Goal: Task Accomplishment & Management: Manage account settings

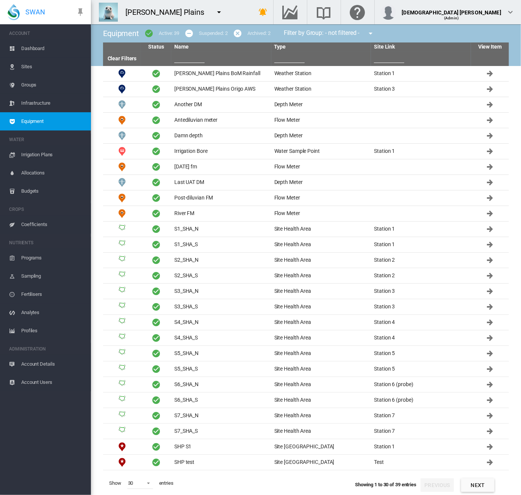
click at [215, 13] on md-icon "icon-menu-down" at bounding box center [219, 12] width 9 height 9
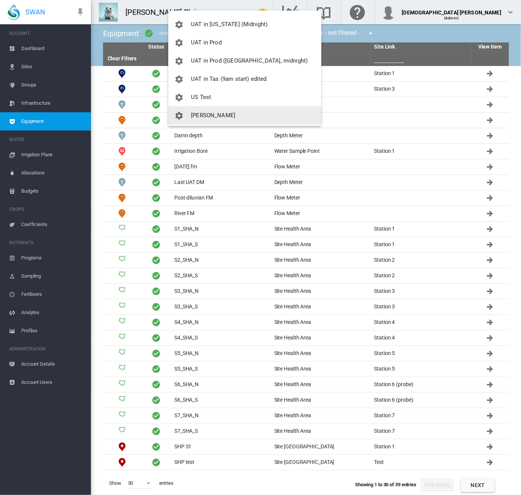
scroll to position [978, 0]
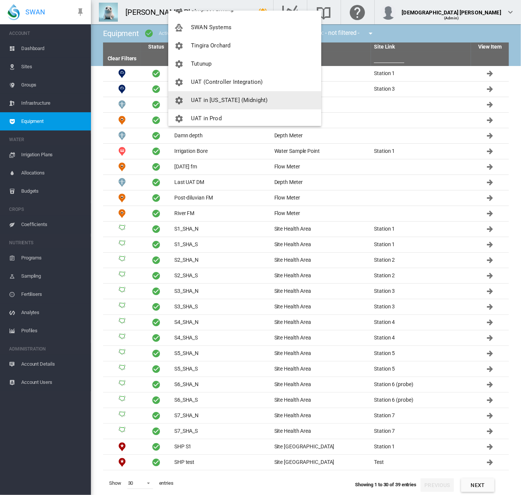
click at [218, 96] on button "UAT in [US_STATE] (Midnight)" at bounding box center [244, 100] width 153 height 18
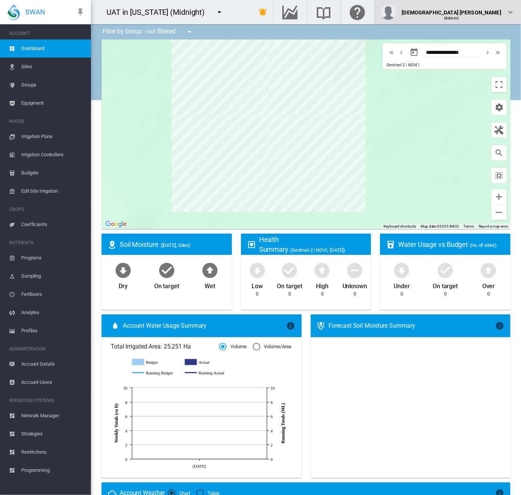
click at [503, 9] on div "Lady Uy (Admin)" at bounding box center [448, 12] width 134 height 15
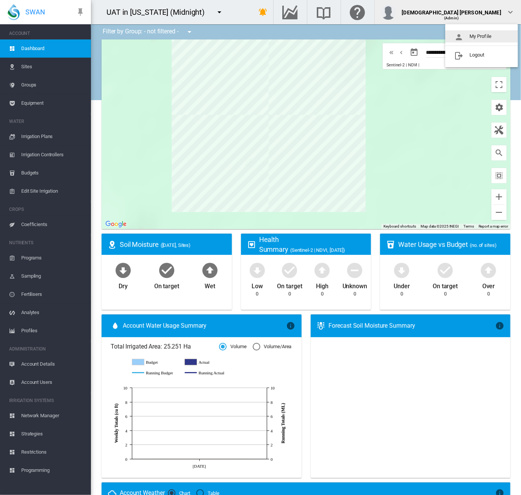
click at [462, 31] on button "My Profile" at bounding box center [481, 36] width 73 height 12
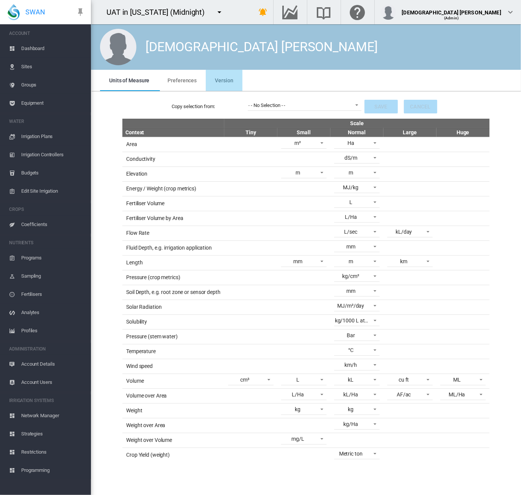
click at [226, 81] on span "Version" at bounding box center [224, 80] width 18 height 6
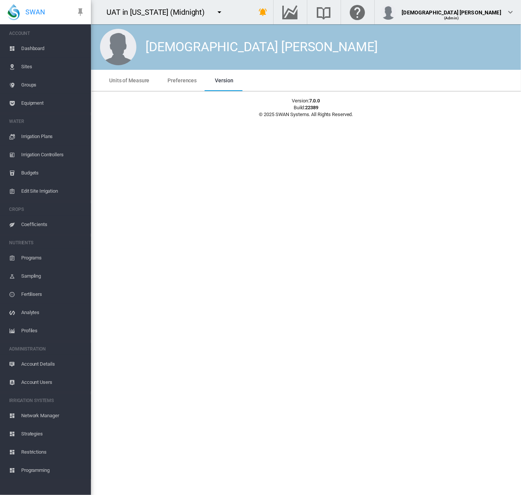
click at [153, 160] on div "Lady Uy Units of Measure Preferences Version Units of Measure Preferences Versi…" at bounding box center [306, 259] width 430 height 470
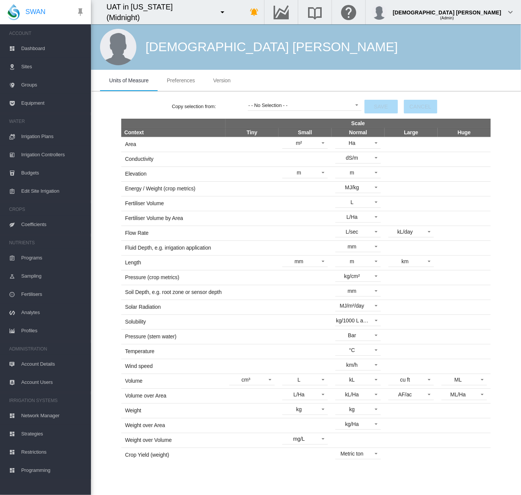
click at [55, 417] on span "Network Manager" at bounding box center [53, 415] width 64 height 18
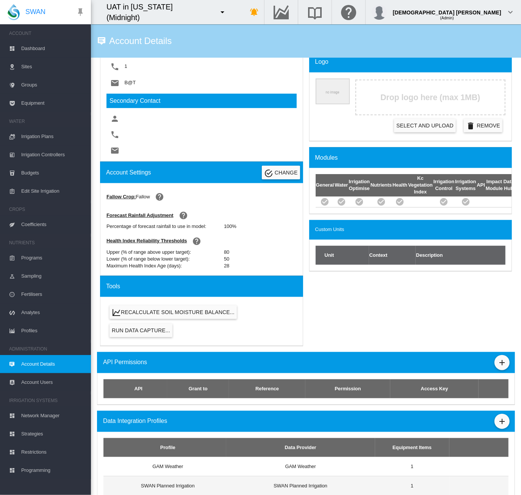
scroll to position [226, 0]
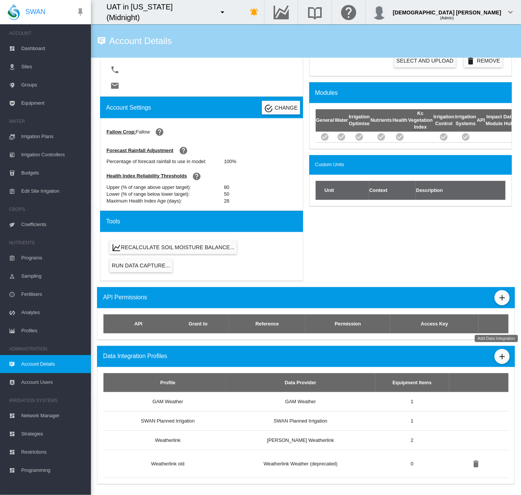
click at [503, 354] on button "Add Data Integration" at bounding box center [502, 356] width 15 height 15
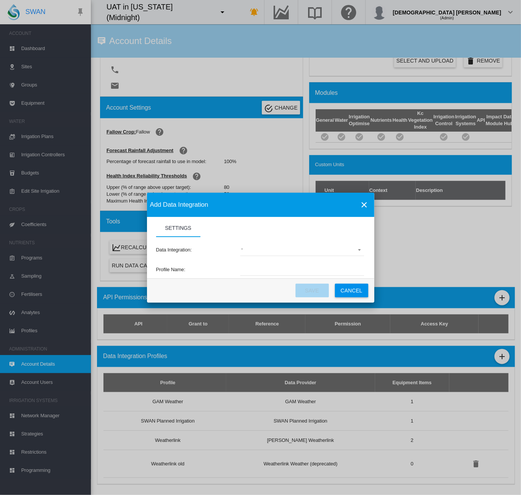
click at [274, 248] on md-select "(deprecated) Toro Lynx Course By Station Adcon Soil Moisture Aquacheck Soil Moi…" at bounding box center [302, 249] width 124 height 11
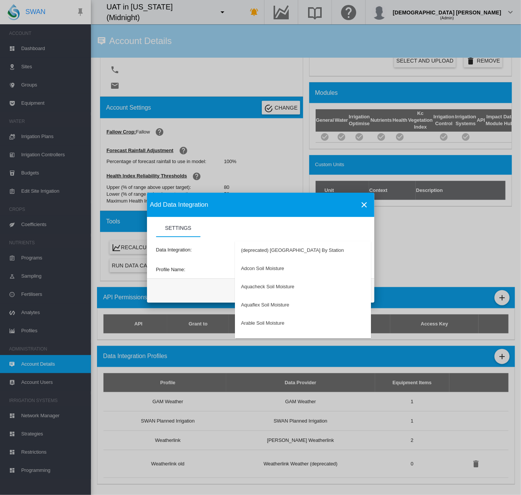
type md-option "34"
type md-option "62"
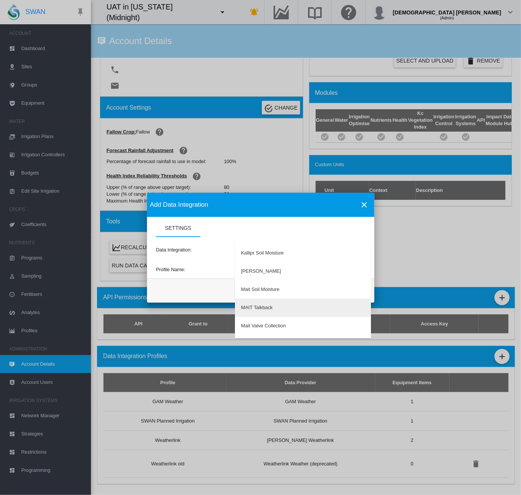
click at [264, 310] on div "MAIT Talkback" at bounding box center [256, 307] width 31 height 7
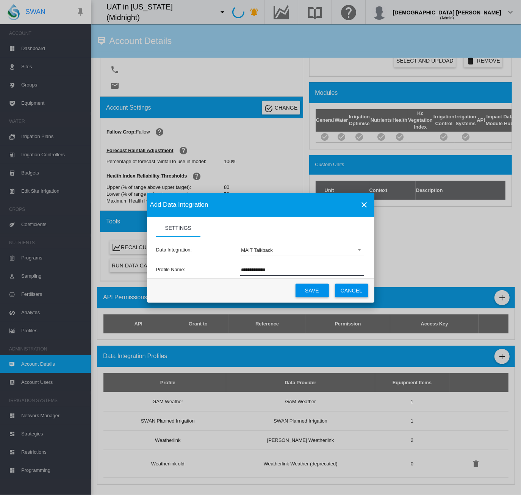
click at [280, 266] on input "**********" at bounding box center [302, 269] width 124 height 11
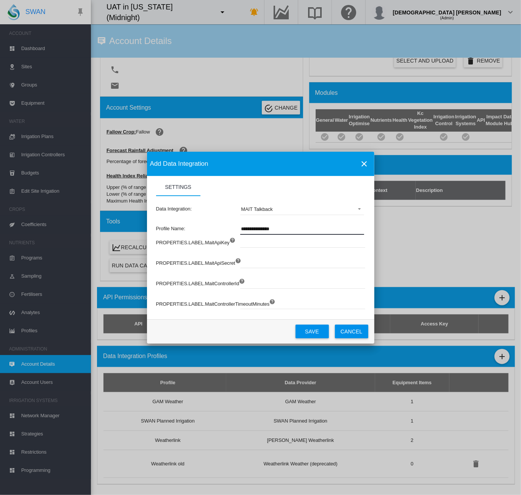
type input "**********"
click at [304, 333] on button "Save" at bounding box center [312, 331] width 33 height 14
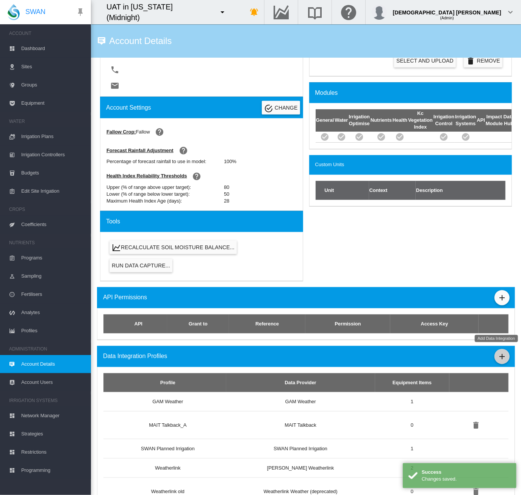
click at [498, 352] on md-icon "icon-plus" at bounding box center [502, 356] width 9 height 9
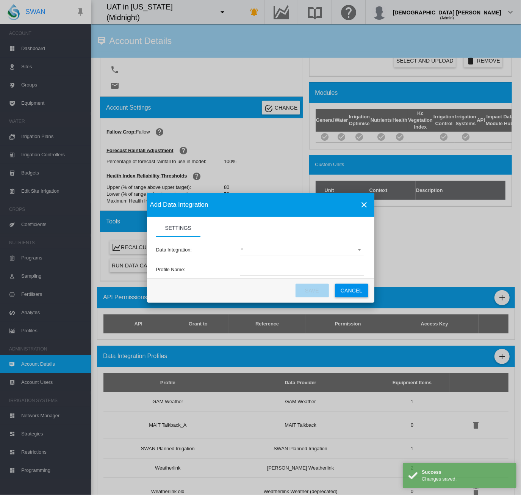
click at [248, 248] on md-select "(deprecated) Toro Lynx Course By Station Adcon Soil Moisture Aquacheck Soil Moi…" at bounding box center [302, 249] width 124 height 11
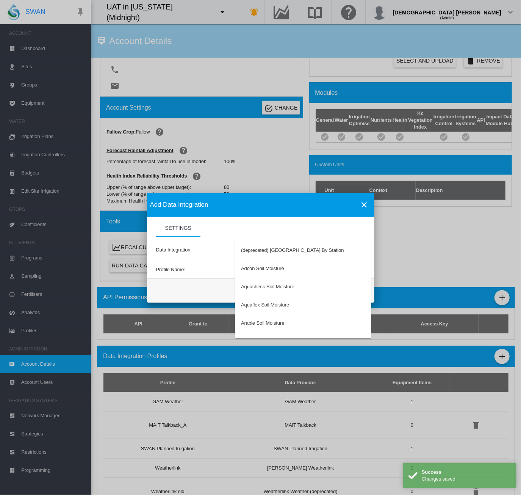
type md-option "34"
type md-option "62"
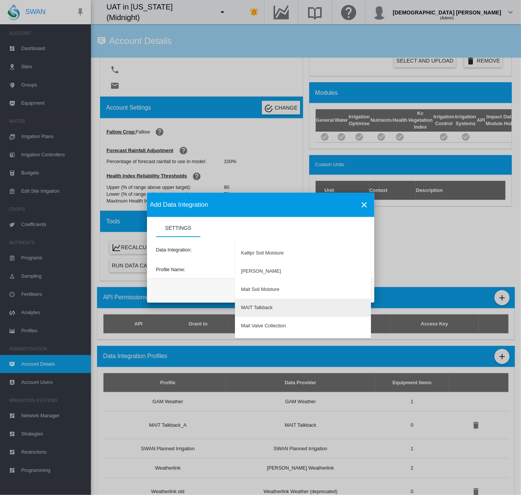
click at [274, 307] on md-option "MAIT Talkback" at bounding box center [303, 308] width 136 height 18
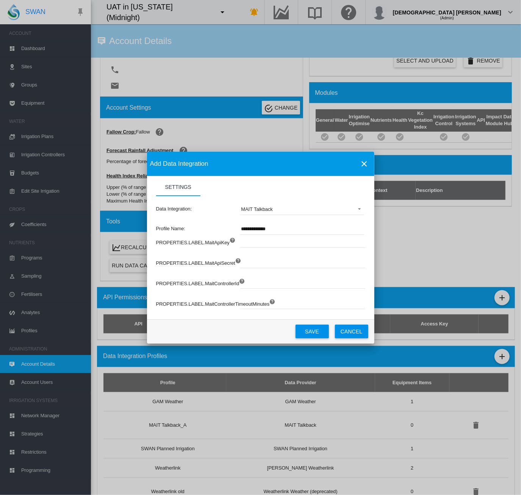
click at [284, 227] on input "**********" at bounding box center [302, 228] width 124 height 11
type input "**********"
click at [321, 334] on button "Save" at bounding box center [312, 331] width 33 height 14
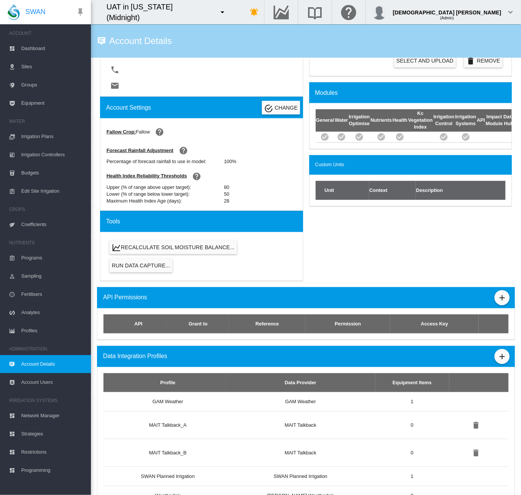
drag, startPoint x: 30, startPoint y: 431, endPoint x: 36, endPoint y: 431, distance: 6.1
click at [30, 431] on span "Strategies" at bounding box center [53, 434] width 64 height 18
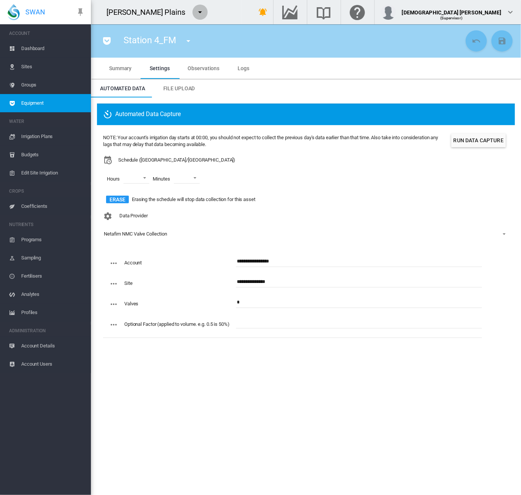
click at [196, 11] on md-icon "icon-menu-down" at bounding box center [200, 12] width 9 height 9
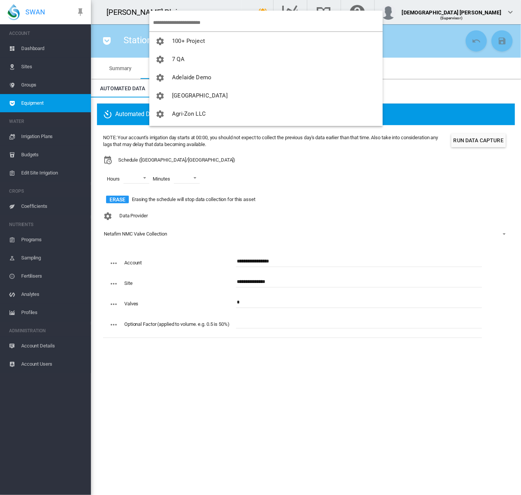
click at [179, 23] on input "search" at bounding box center [268, 23] width 230 height 18
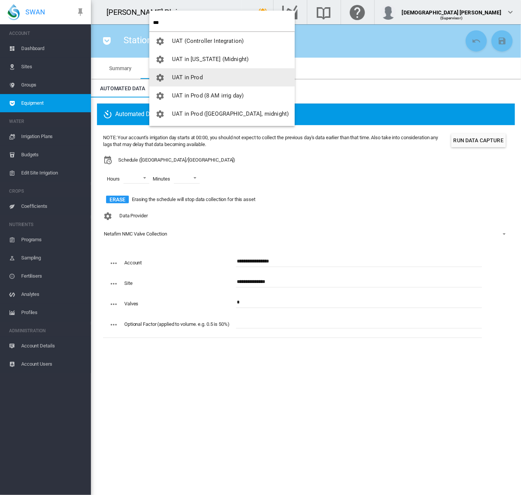
type input "***"
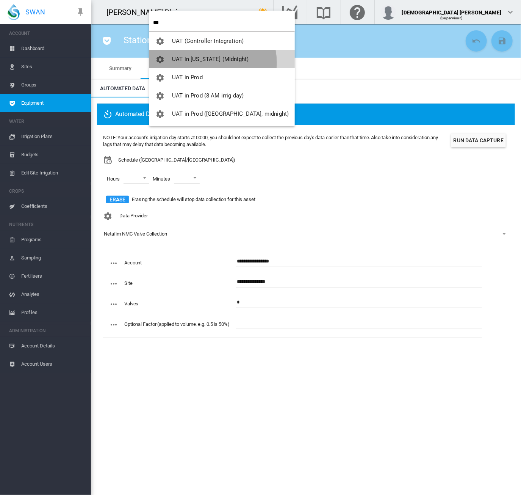
click at [213, 63] on button "UAT in [US_STATE] (Midnight)" at bounding box center [222, 59] width 146 height 18
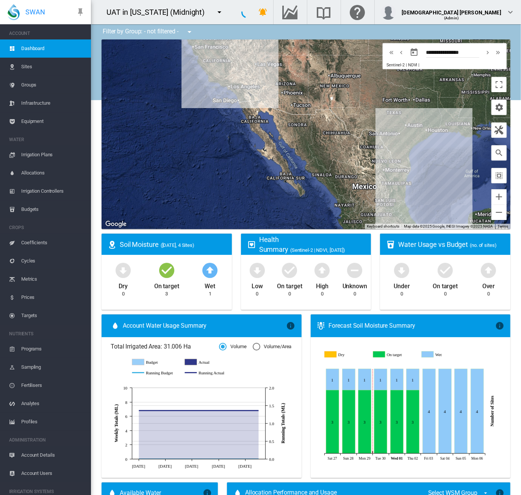
scroll to position [75, 0]
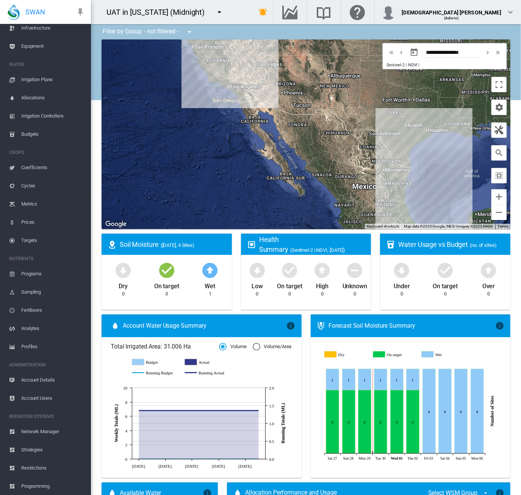
click at [37, 382] on span "Account Details" at bounding box center [53, 380] width 64 height 18
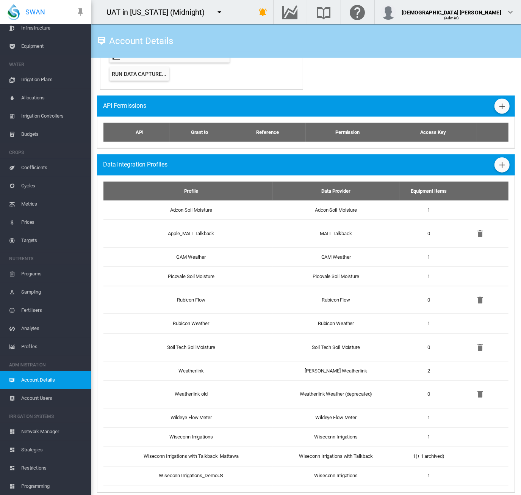
scroll to position [424, 0]
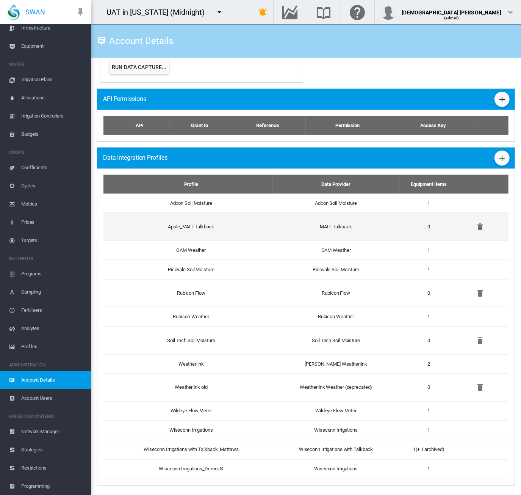
click at [303, 222] on td "MAIT Talkback" at bounding box center [336, 227] width 127 height 28
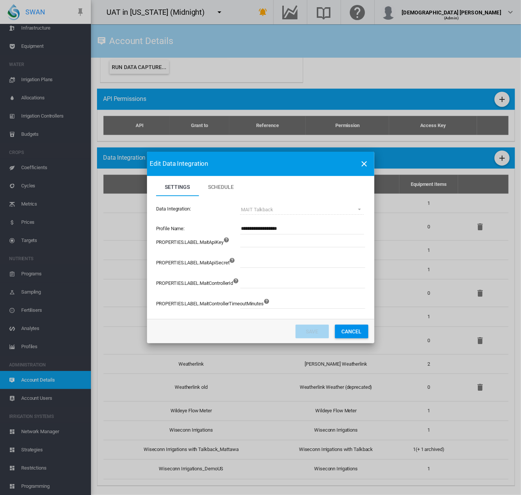
click at [262, 238] on input "Settings Schedule ..." at bounding box center [344, 241] width 208 height 11
click at [253, 263] on input "Settings Schedule ..." at bounding box center [344, 261] width 208 height 11
click at [329, 239] on input "Settings Schedule ..." at bounding box center [344, 241] width 208 height 11
drag, startPoint x: 252, startPoint y: 282, endPoint x: 257, endPoint y: 294, distance: 12.6
click at [252, 282] on input "Settings Schedule ..." at bounding box center [344, 282] width 208 height 11
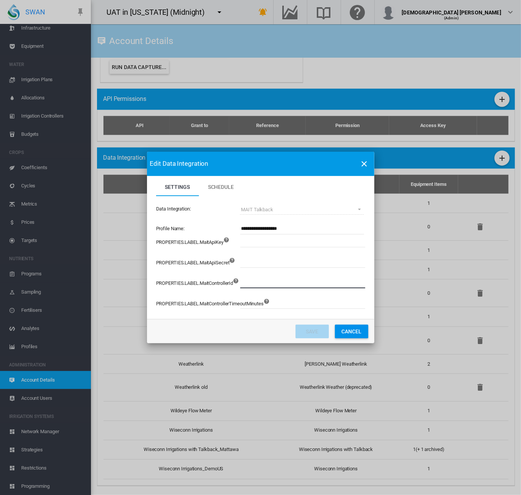
click at [271, 306] on input "Settings Schedule ..." at bounding box center [344, 302] width 208 height 11
click at [207, 312] on label "PROPERTIES.LABEL.MaitControllerTimeoutMinutes" at bounding box center [210, 306] width 108 height 20
click at [296, 304] on input "Settings Schedule ..." at bounding box center [344, 302] width 208 height 11
click at [290, 279] on input "Settings Schedule ..." at bounding box center [344, 281] width 208 height 11
click at [363, 334] on button "Cancel" at bounding box center [351, 331] width 33 height 14
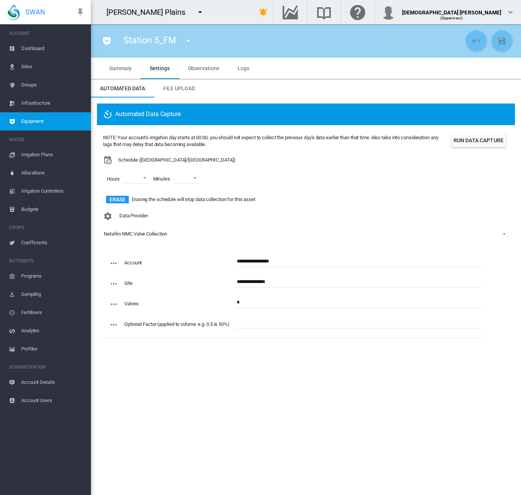
click at [196, 10] on md-icon "icon-menu-down" at bounding box center [200, 12] width 9 height 9
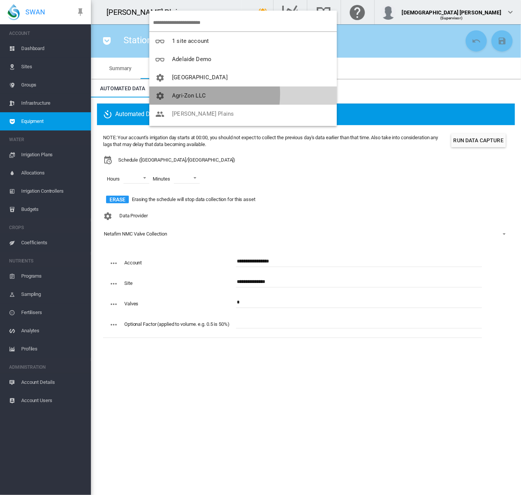
click at [185, 94] on span "Agri-Zon LLC" at bounding box center [189, 95] width 34 height 7
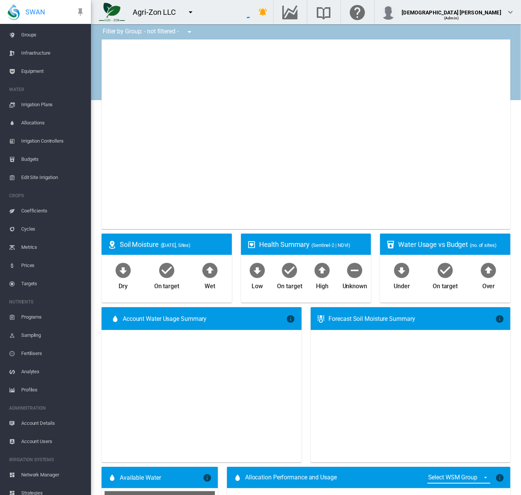
scroll to position [93, 0]
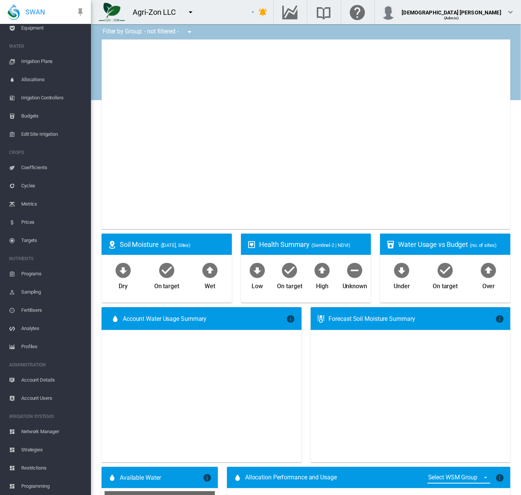
click at [50, 378] on span "Account Details" at bounding box center [53, 380] width 64 height 18
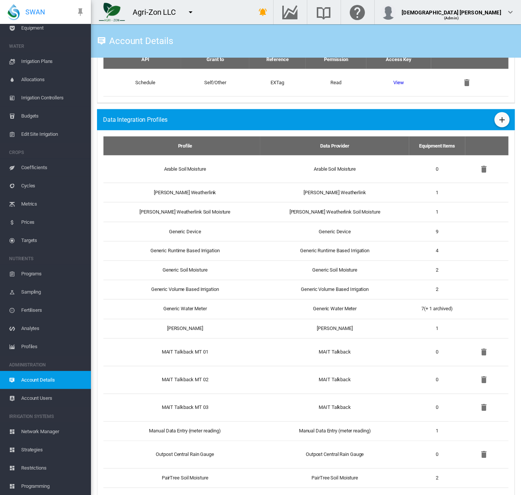
scroll to position [606, 0]
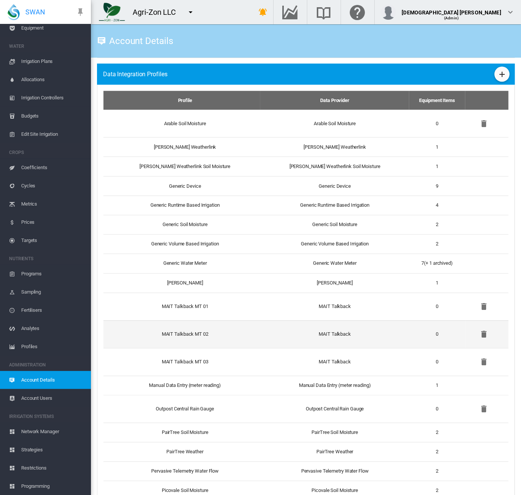
click at [248, 338] on td "MAIT Talkback MT 02" at bounding box center [181, 334] width 157 height 28
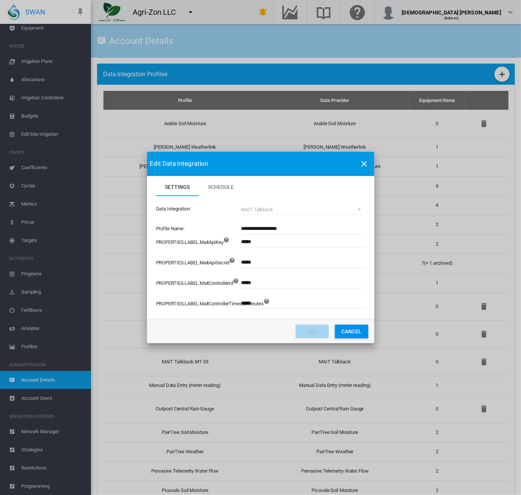
click at [348, 333] on button "Cancel" at bounding box center [351, 331] width 33 height 14
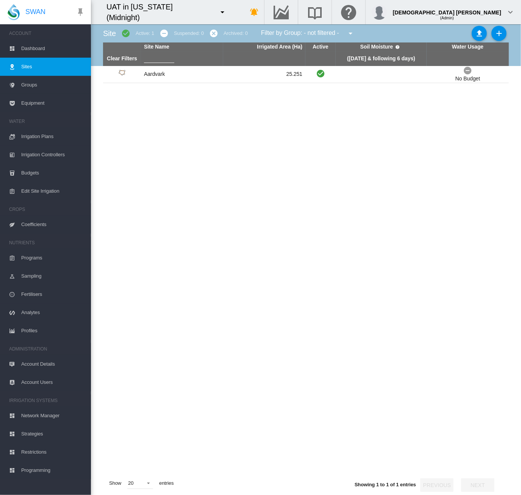
click at [218, 16] on md-icon "icon-menu-down" at bounding box center [222, 12] width 9 height 9
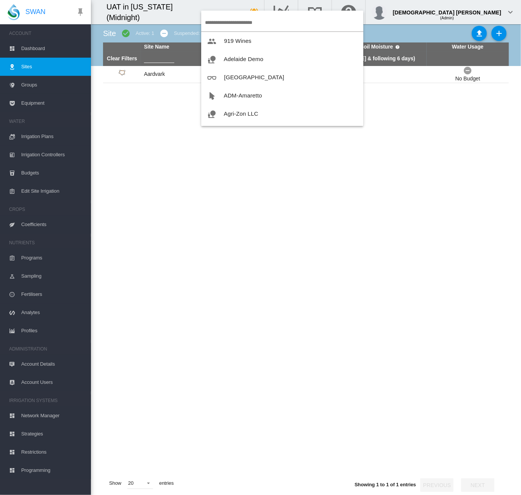
click at [227, 20] on input "search" at bounding box center [284, 23] width 158 height 18
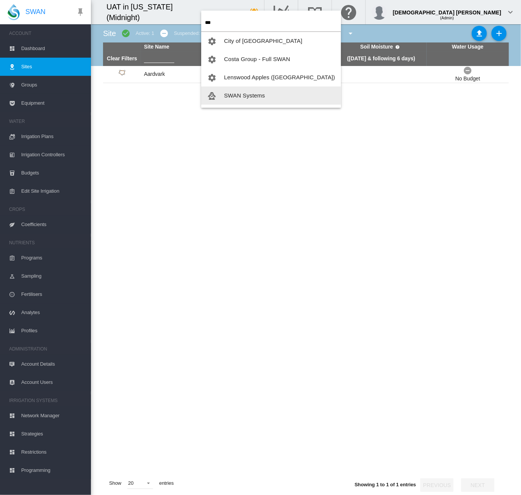
type input "***"
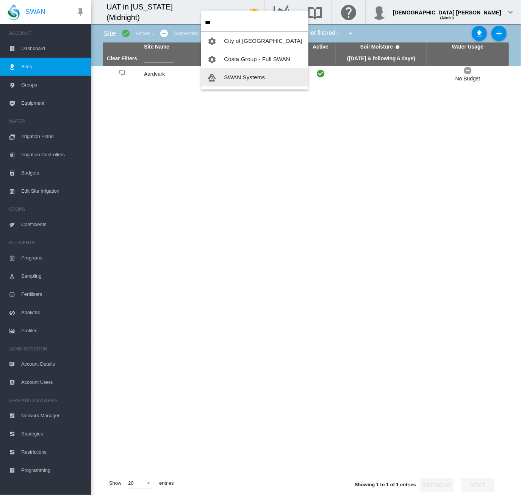
click at [232, 73] on button "SWAN Systems" at bounding box center [254, 77] width 107 height 18
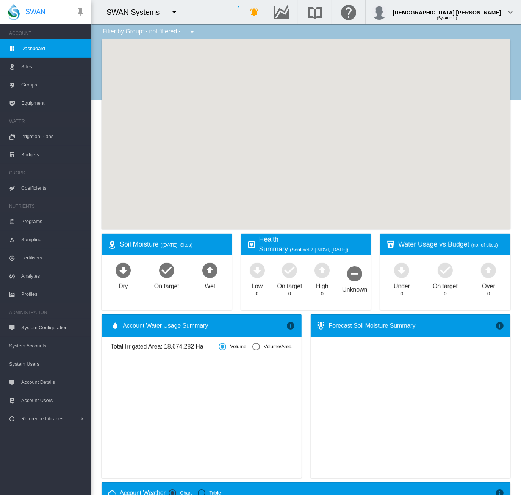
click at [26, 102] on span "Equipment" at bounding box center [53, 103] width 64 height 18
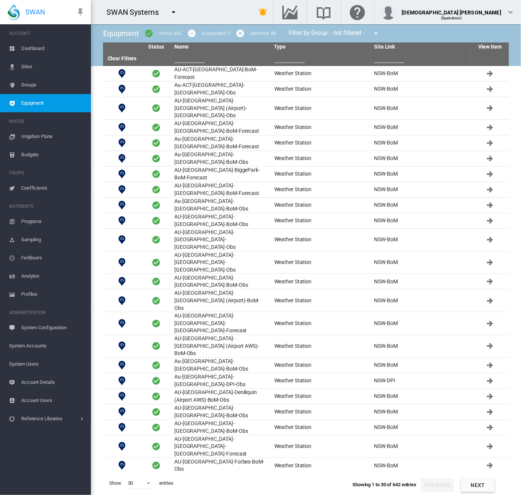
click at [24, 359] on span "System Users" at bounding box center [47, 364] width 76 height 18
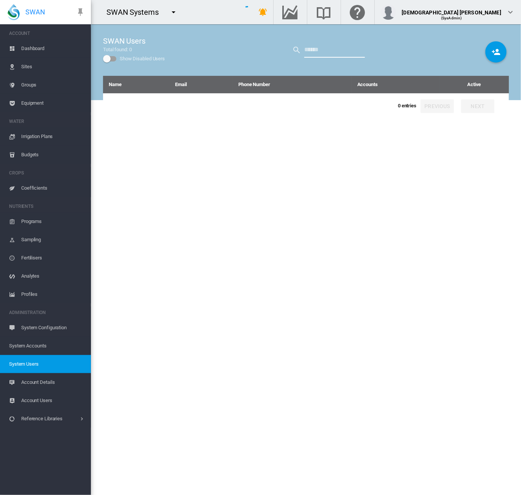
click at [334, 55] on input "text" at bounding box center [334, 49] width 61 height 15
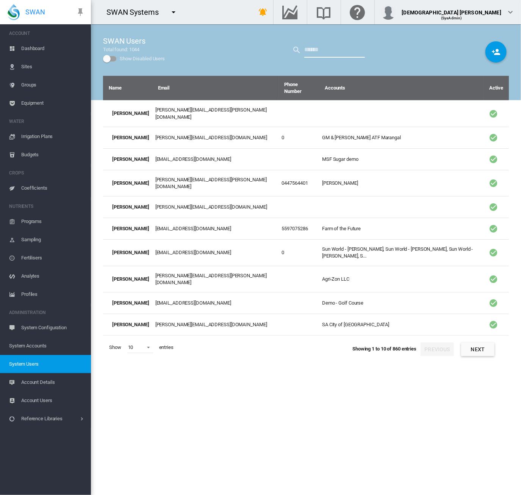
type input "****"
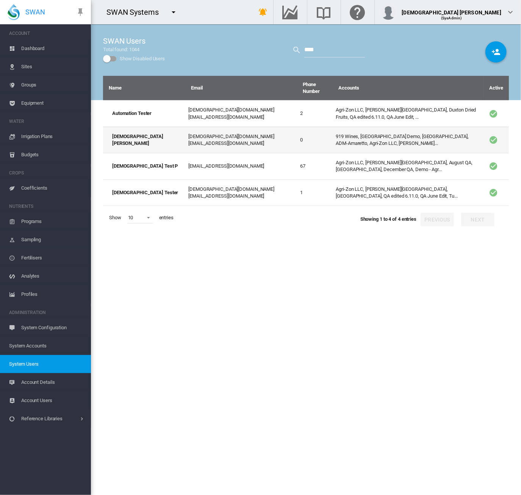
click at [333, 128] on td "919 Wines, Adelaide Demo, Adelaide High School, ADM-Amaretto, Agri-Zon LLC, Ann…" at bounding box center [408, 140] width 151 height 26
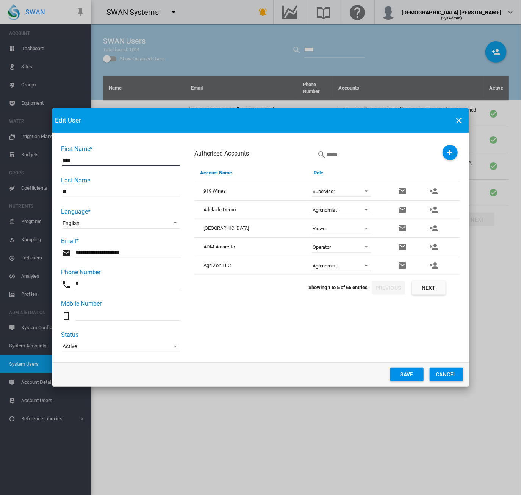
click at [353, 268] on span "Agronomist" at bounding box center [335, 265] width 45 height 7
click at [331, 240] on md-option "Supervisor" at bounding box center [342, 247] width 71 height 18
drag, startPoint x: 397, startPoint y: 370, endPoint x: 396, endPoint y: 373, distance: 3.8
click at [397, 371] on button "Save" at bounding box center [406, 374] width 33 height 14
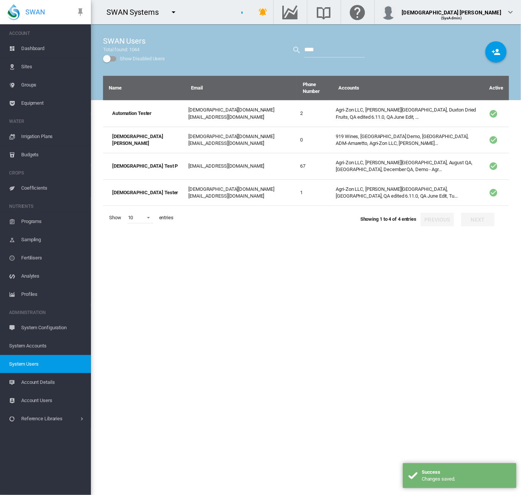
click at [172, 13] on md-icon "icon-menu-down" at bounding box center [173, 12] width 9 height 9
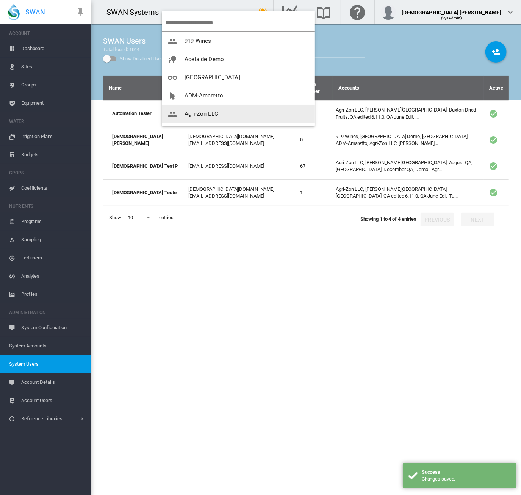
click at [199, 115] on span "Agri-Zon LLC" at bounding box center [202, 113] width 34 height 7
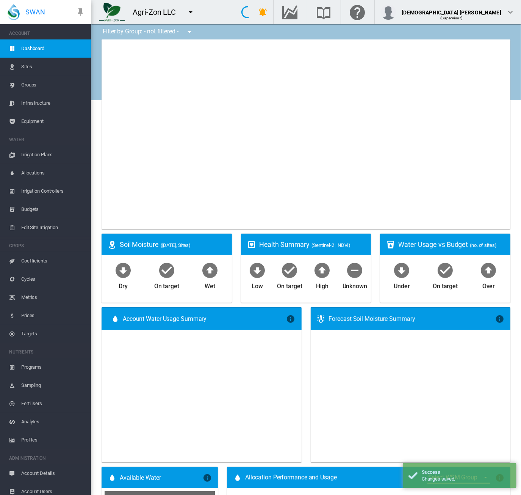
type input "**********"
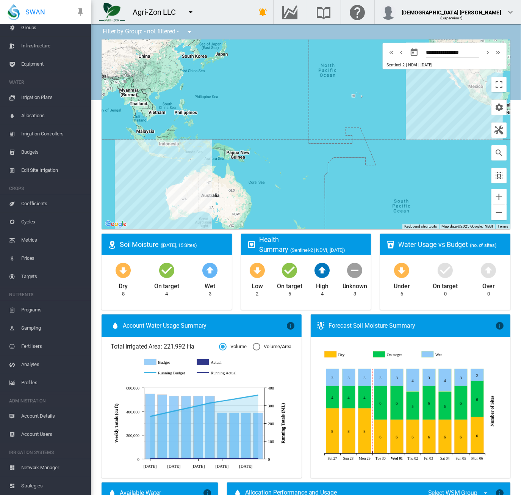
scroll to position [93, 0]
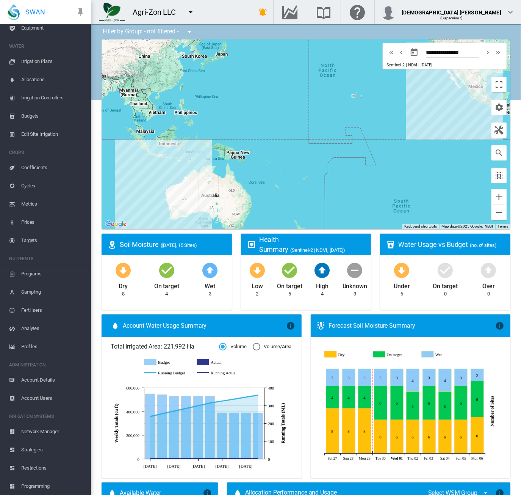
click at [34, 382] on span "Account Details" at bounding box center [53, 380] width 64 height 18
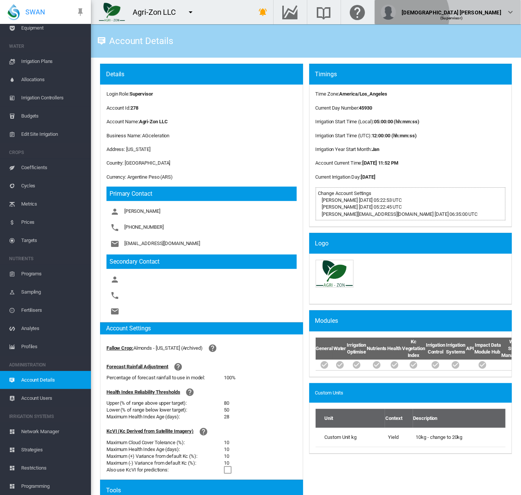
click at [489, 15] on div "(Supervisor)" at bounding box center [451, 15] width 99 height 8
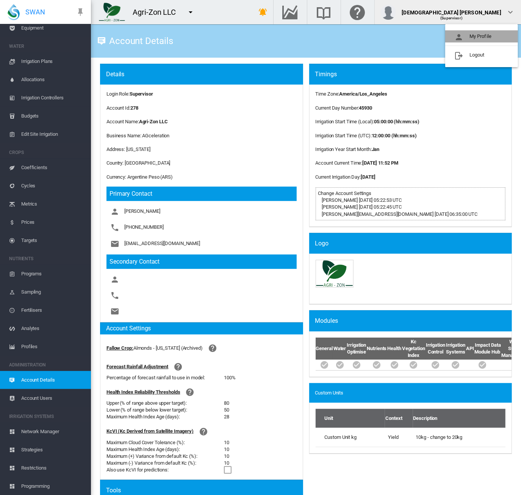
click at [477, 35] on button "My Profile" at bounding box center [481, 36] width 73 height 12
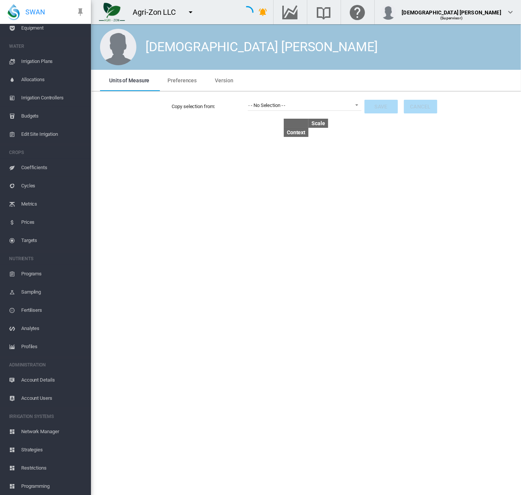
click at [177, 85] on md-tab-item "Preferences" at bounding box center [181, 80] width 47 height 21
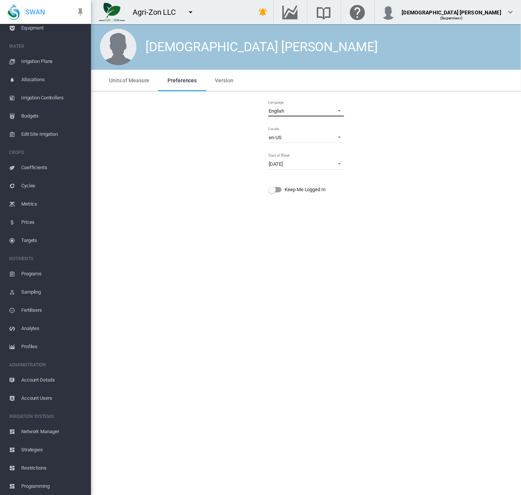
click at [283, 113] on div "English" at bounding box center [276, 111] width 15 height 6
click at [283, 125] on md-option "Español" at bounding box center [307, 129] width 88 height 18
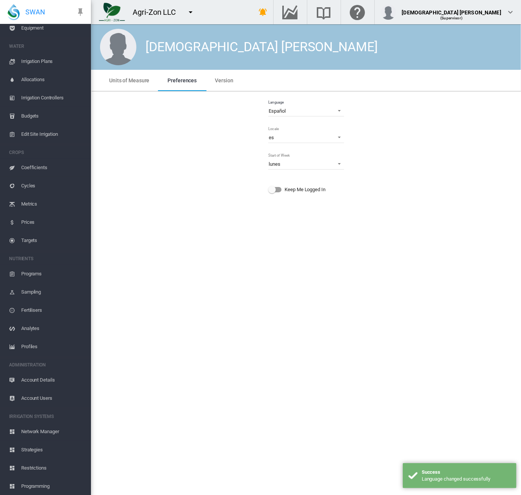
click at [45, 431] on span "Network Manager" at bounding box center [53, 431] width 64 height 18
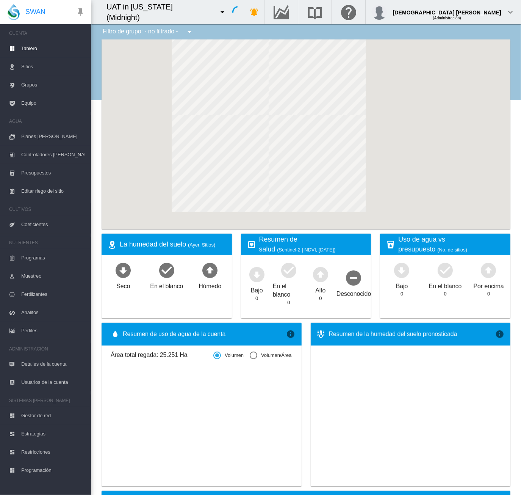
click at [218, 13] on md-icon "icon-menu-down" at bounding box center [222, 12] width 9 height 9
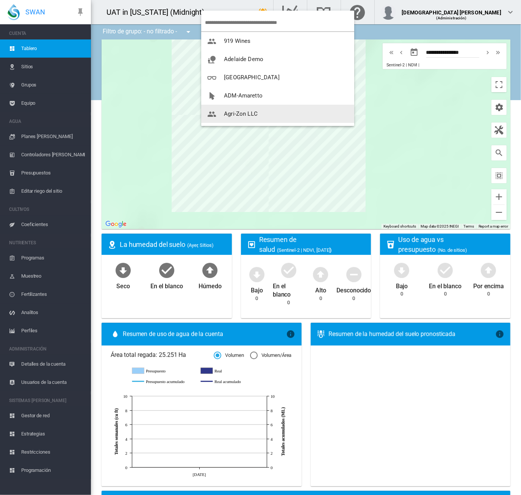
click at [250, 109] on button "Agri-Zon LLC" at bounding box center [277, 114] width 153 height 18
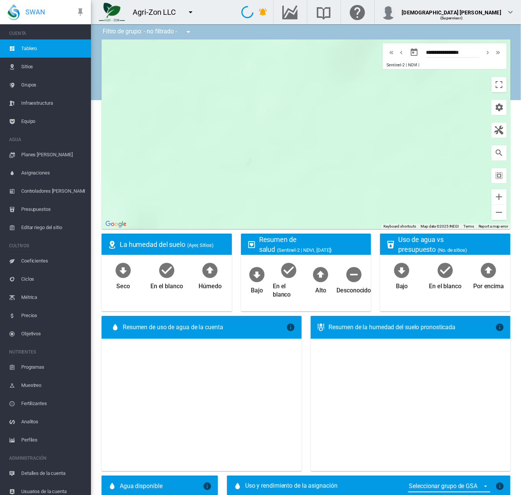
click at [42, 119] on span "Equipo" at bounding box center [53, 121] width 64 height 18
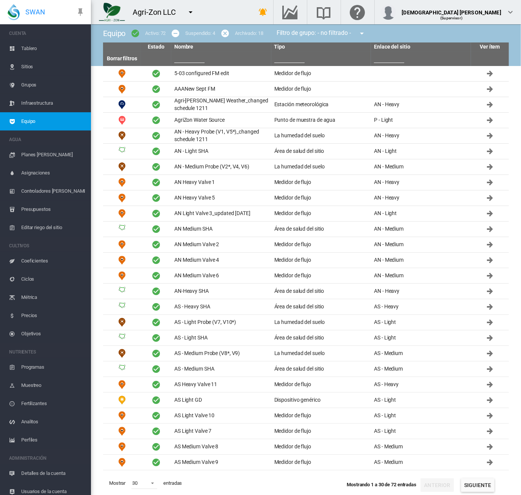
click at [288, 57] on input "text" at bounding box center [289, 57] width 30 height 11
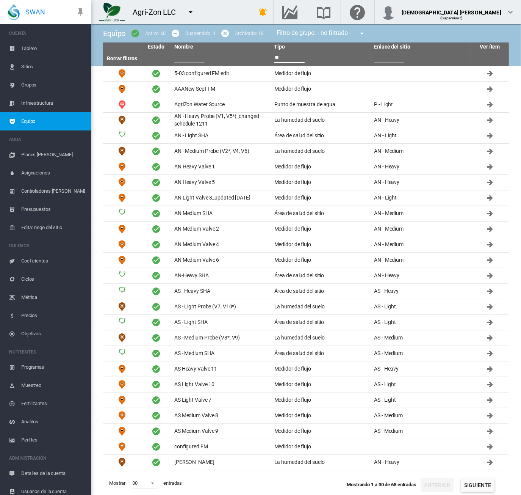
type input "*"
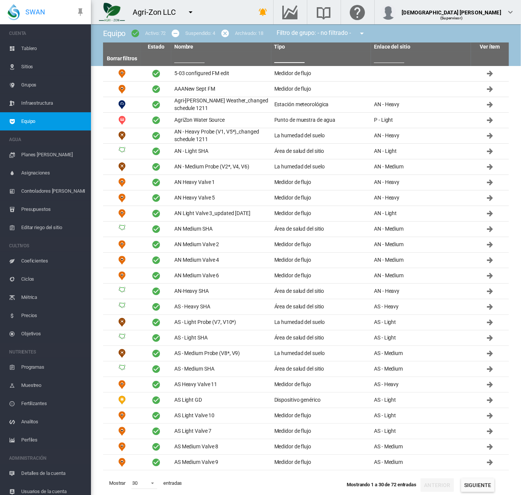
click at [188, 55] on input "text" at bounding box center [189, 57] width 30 height 11
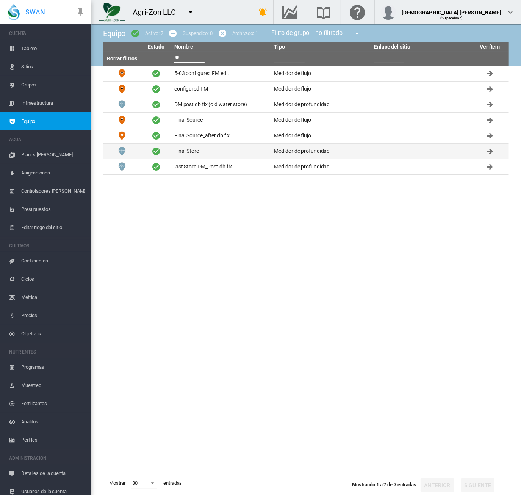
type input "**"
click at [205, 150] on td "Final Store" at bounding box center [221, 151] width 100 height 15
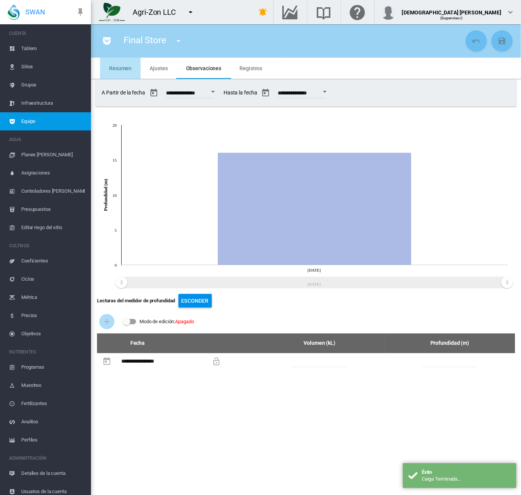
click at [118, 67] on span "Resumen" at bounding box center [120, 68] width 22 height 6
